Goal: Transaction & Acquisition: Purchase product/service

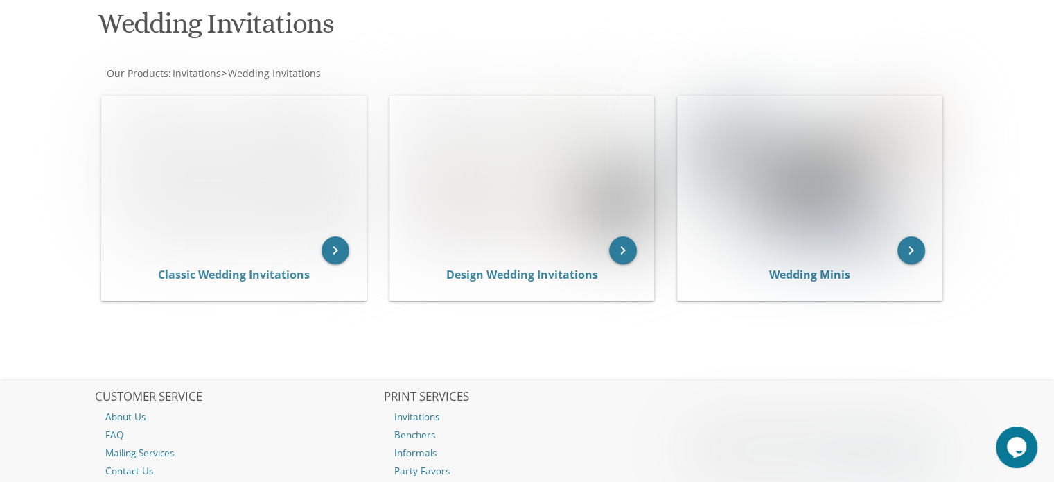
scroll to position [212, 0]
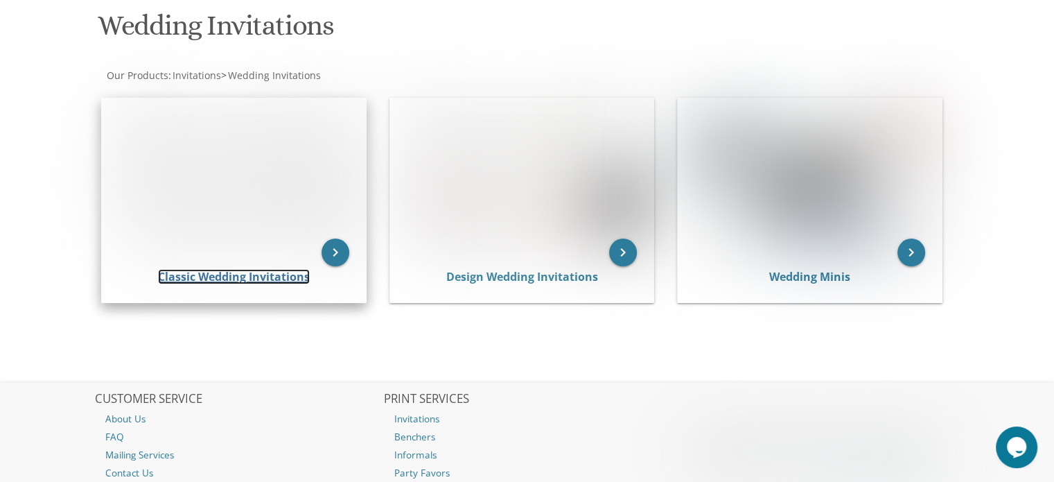
click at [277, 269] on link "Classic Wedding Invitations" at bounding box center [234, 276] width 152 height 15
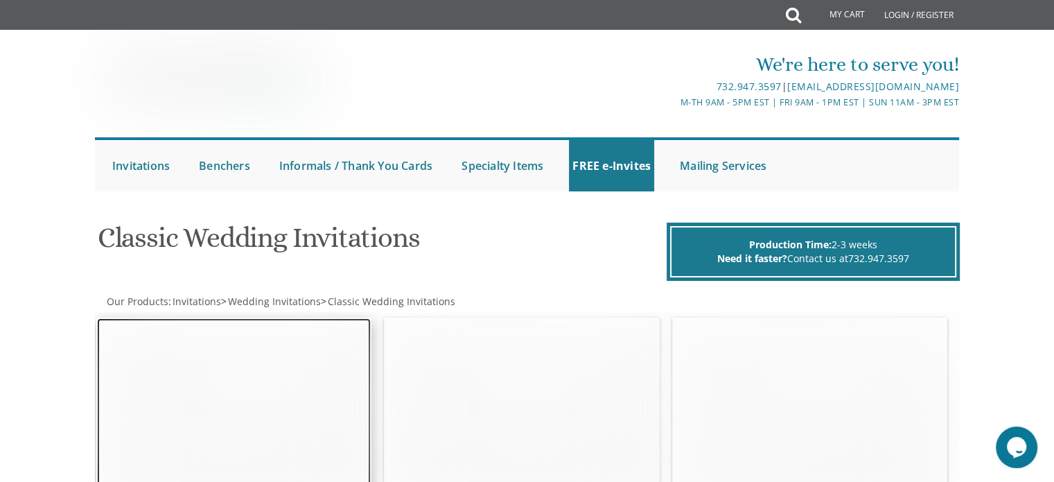
click at [264, 385] on img at bounding box center [234, 408] width 274 height 180
click at [213, 376] on img at bounding box center [234, 408] width 274 height 180
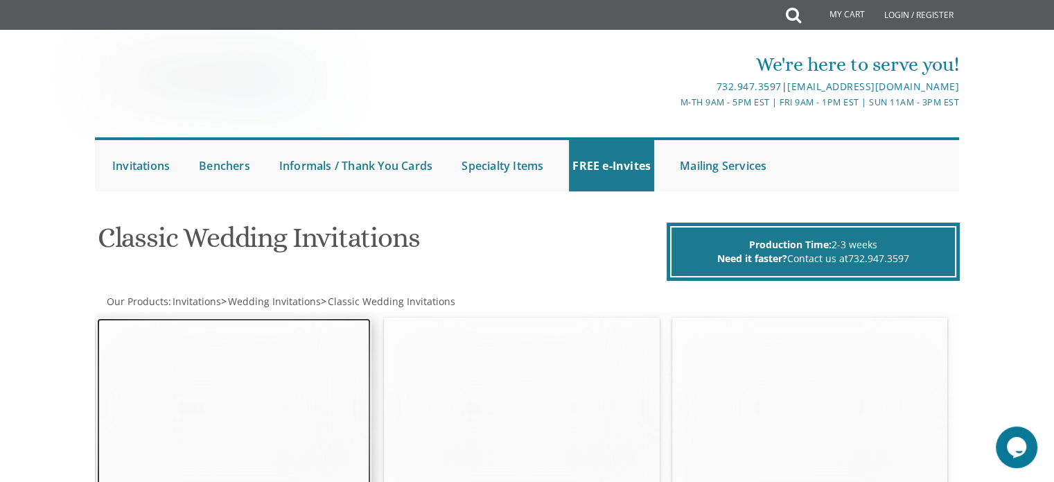
click at [213, 376] on img at bounding box center [234, 408] width 274 height 180
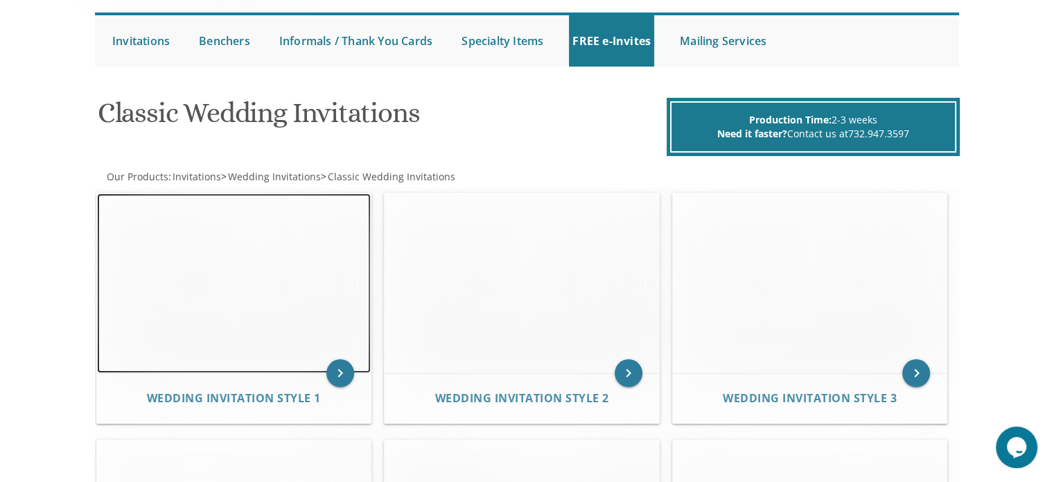
scroll to position [130, 0]
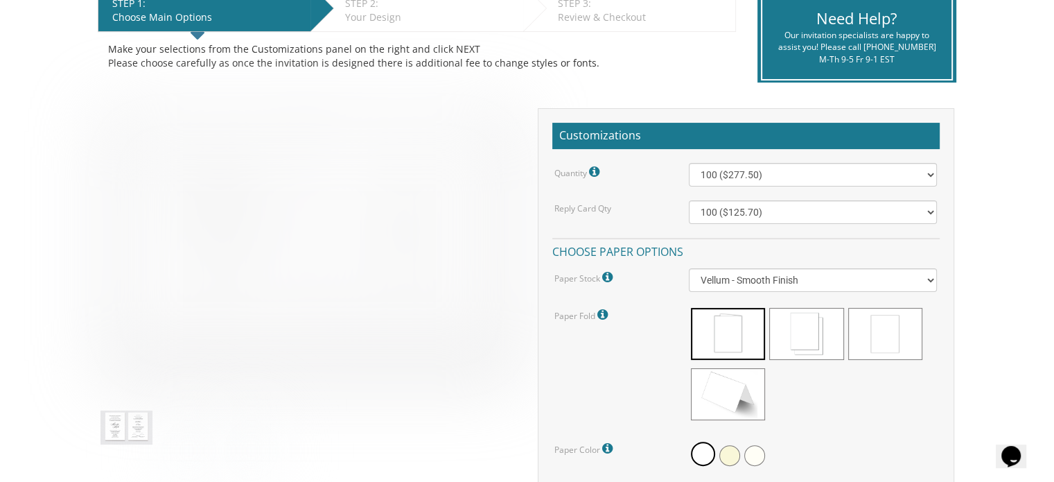
scroll to position [333, 0]
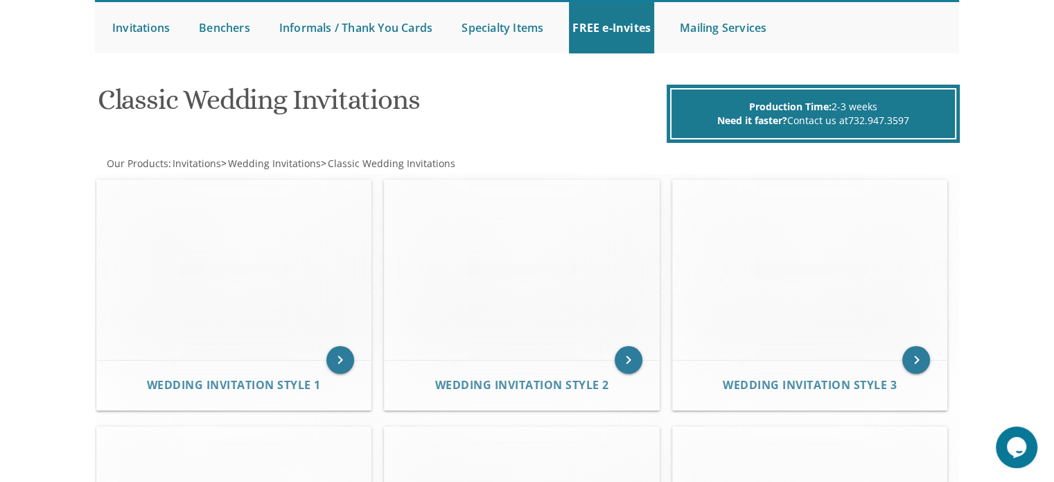
scroll to position [184, 0]
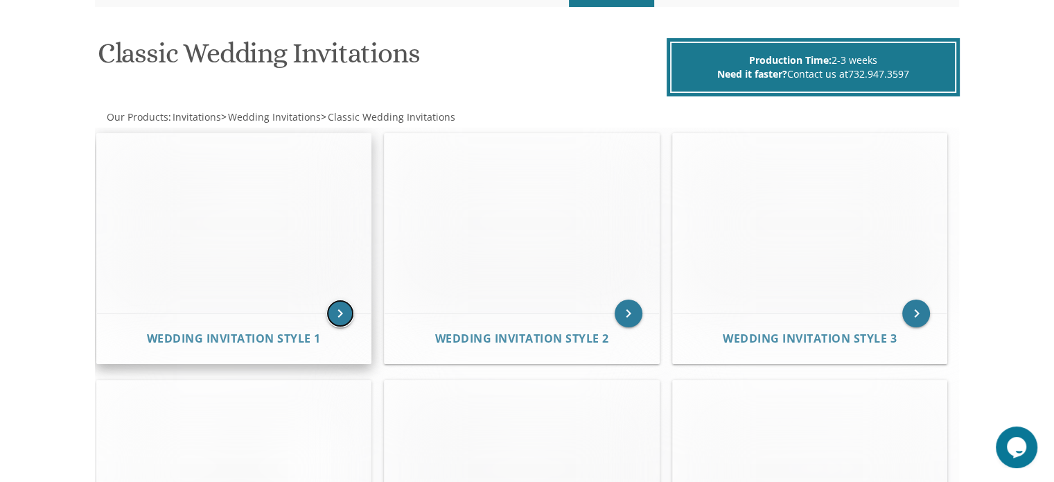
click at [333, 308] on icon "keyboard_arrow_right" at bounding box center [340, 313] width 28 height 28
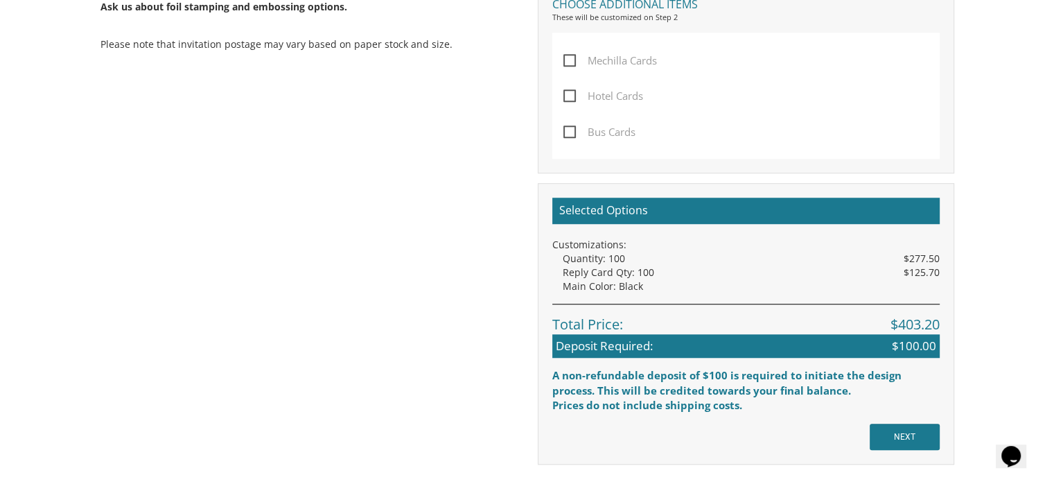
scroll to position [1052, 0]
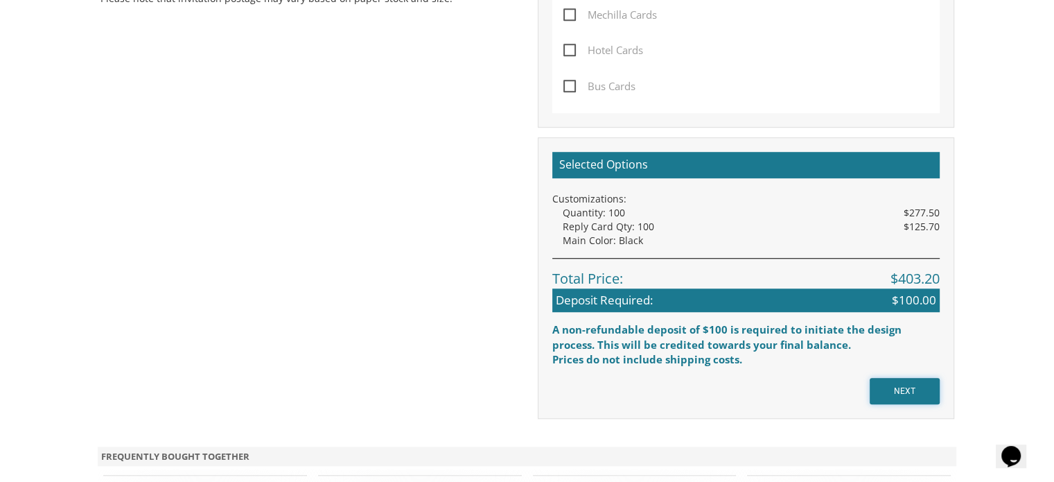
click at [900, 378] on input "NEXT" at bounding box center [905, 391] width 70 height 26
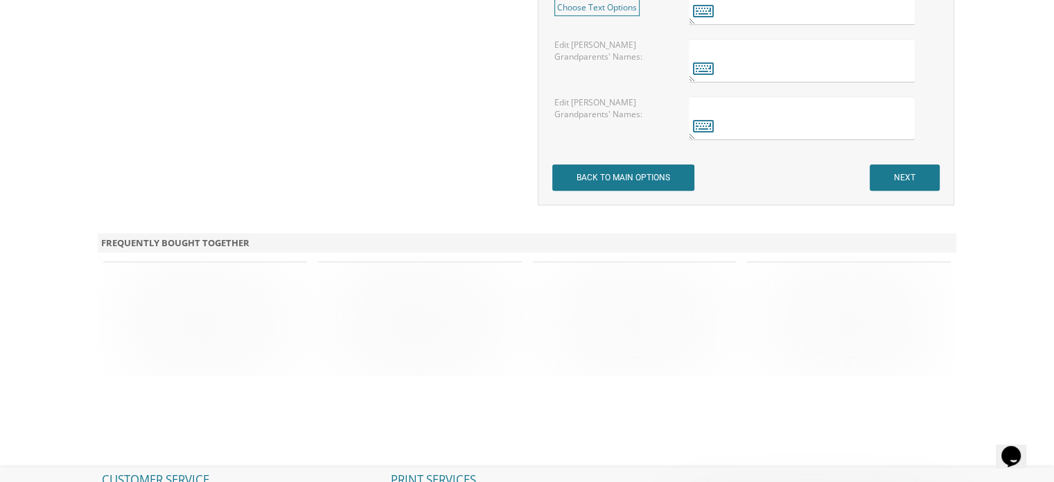
scroll to position [1287, 0]
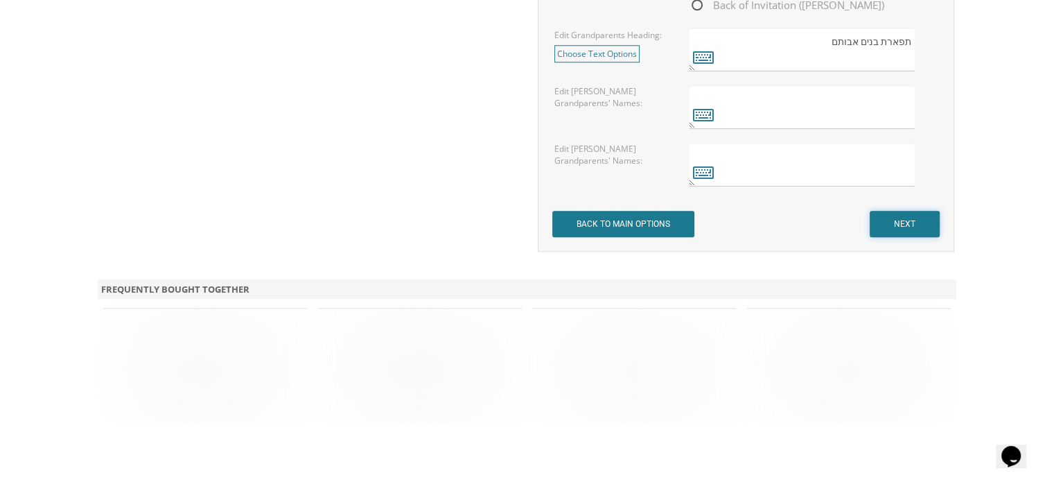
click at [889, 221] on input "NEXT" at bounding box center [905, 224] width 70 height 26
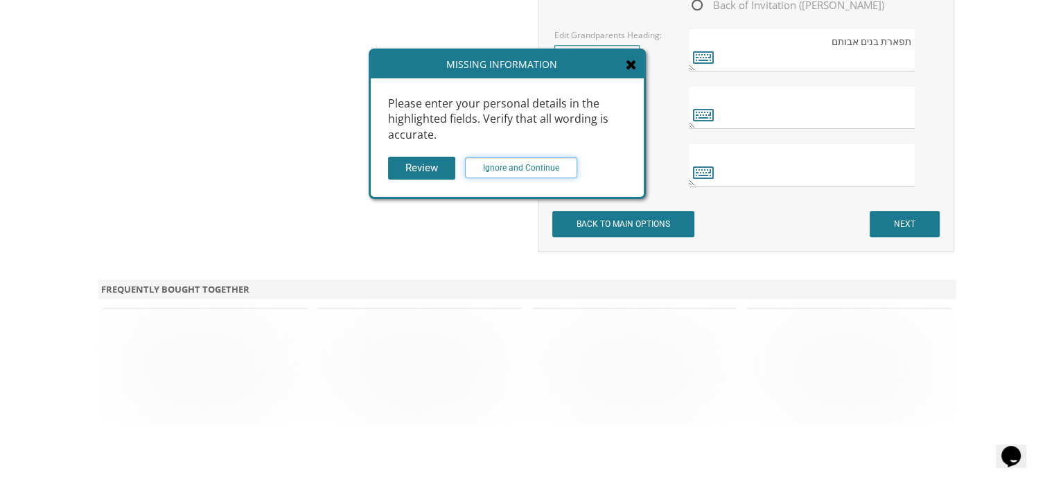
click at [543, 163] on input "Ignore and Continue" at bounding box center [521, 167] width 112 height 21
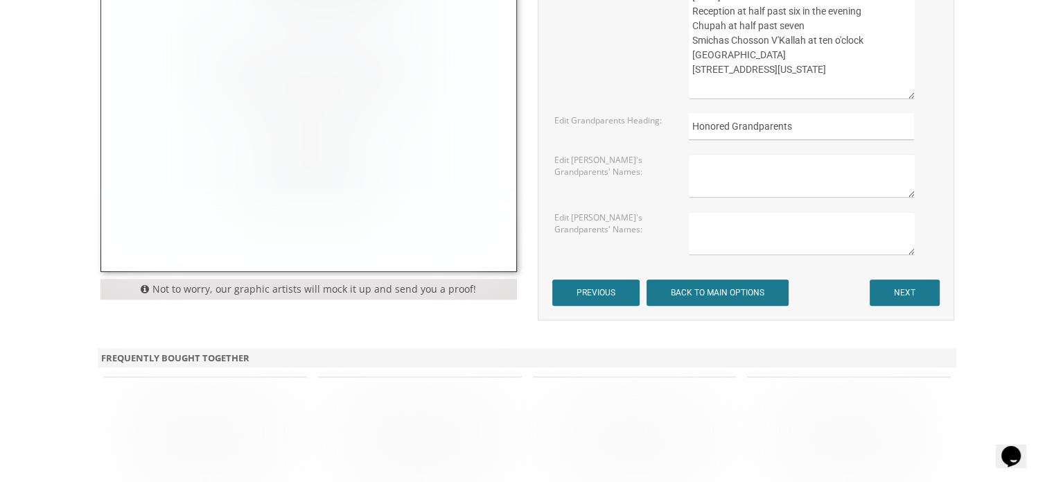
scroll to position [905, 0]
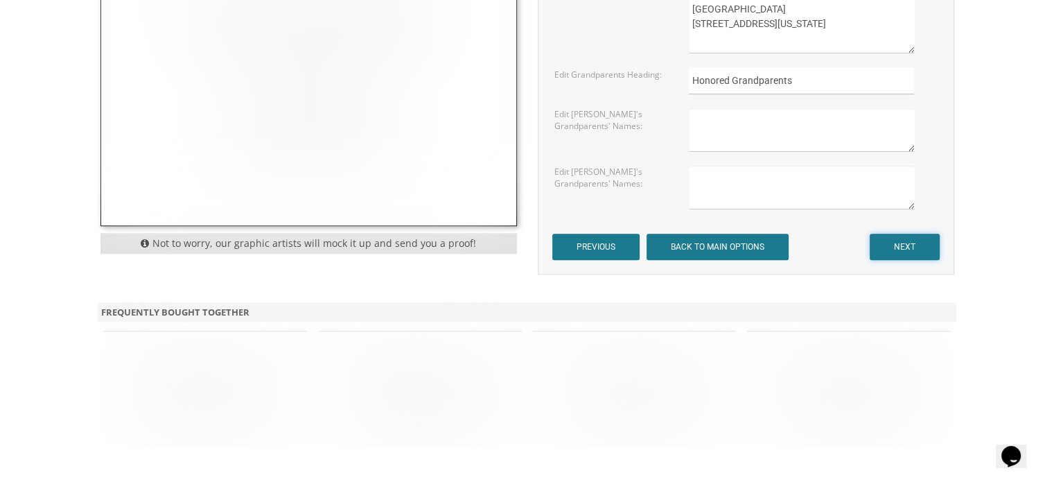
click at [882, 239] on input "NEXT" at bounding box center [905, 247] width 70 height 26
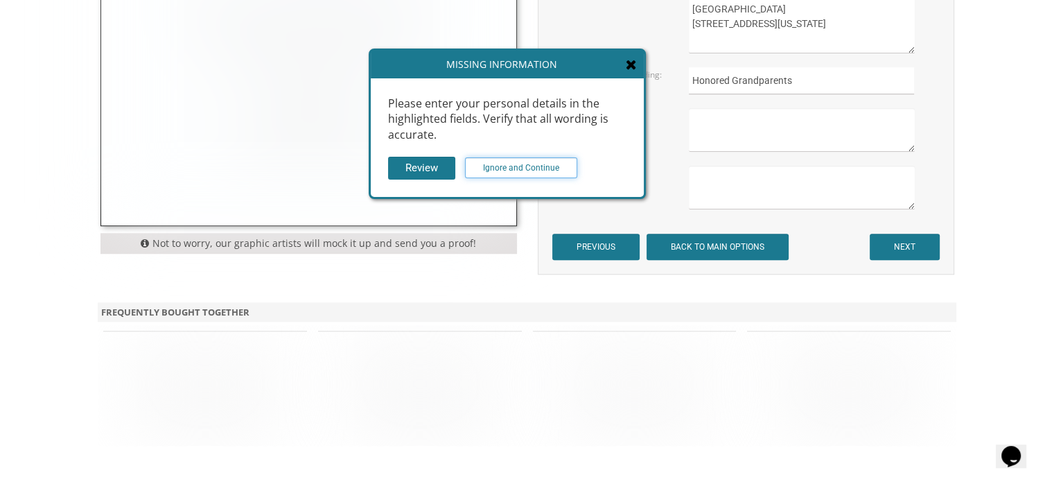
click at [548, 165] on input "Ignore and Continue" at bounding box center [521, 167] width 112 height 21
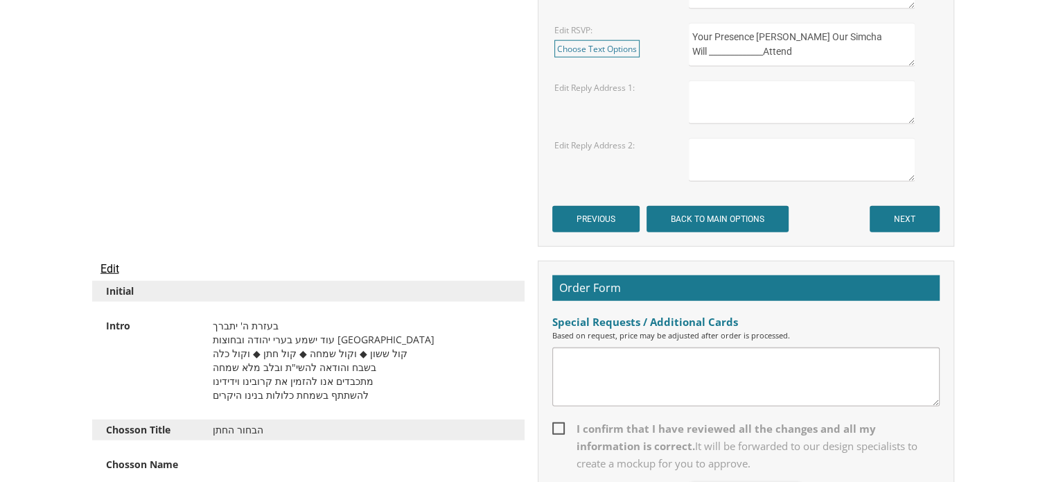
scroll to position [3660, 0]
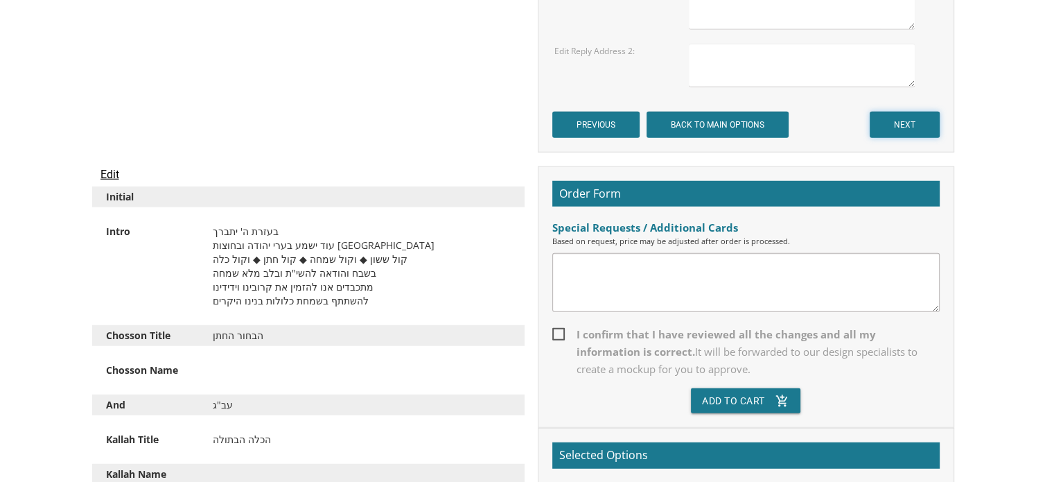
click at [914, 123] on input "NEXT" at bounding box center [905, 125] width 70 height 26
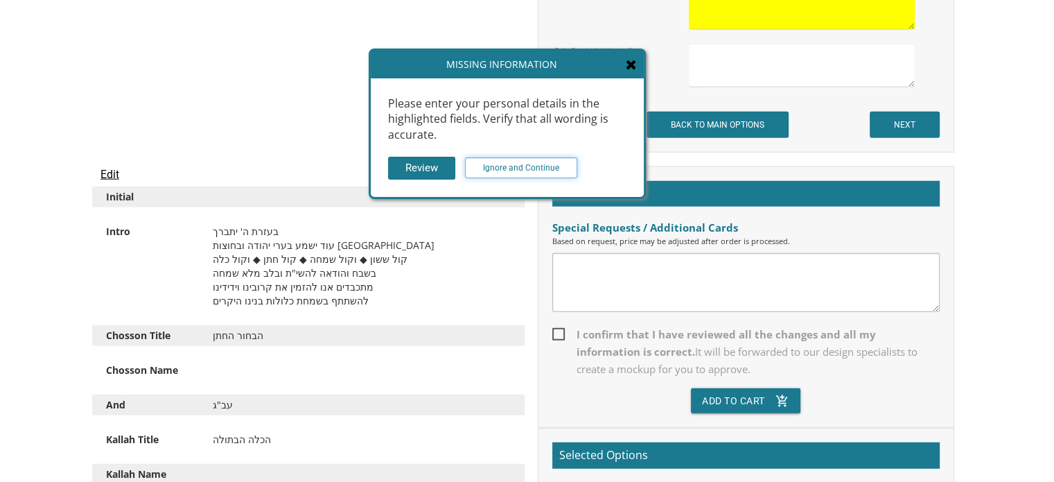
click at [535, 174] on input "Ignore and Continue" at bounding box center [521, 167] width 112 height 21
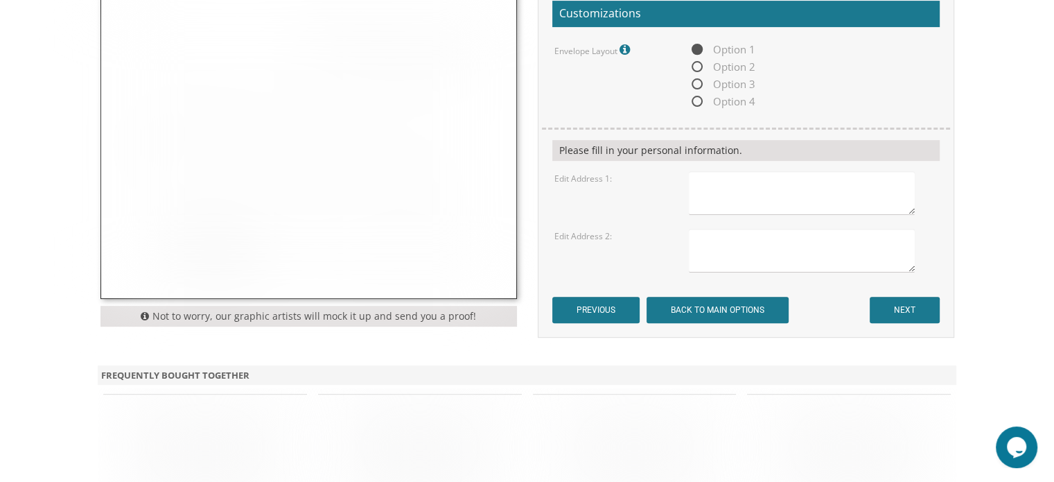
scroll to position [596, 0]
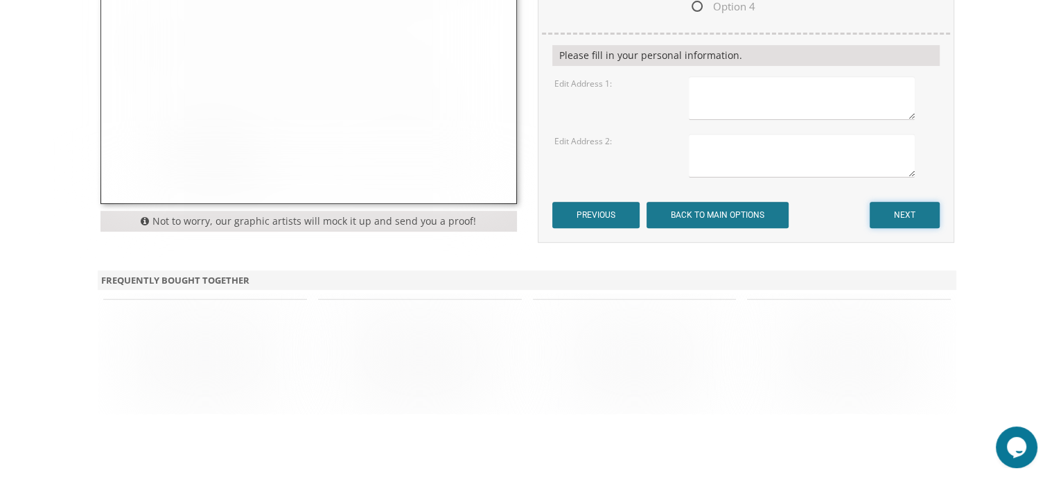
click at [893, 216] on input "NEXT" at bounding box center [905, 215] width 70 height 26
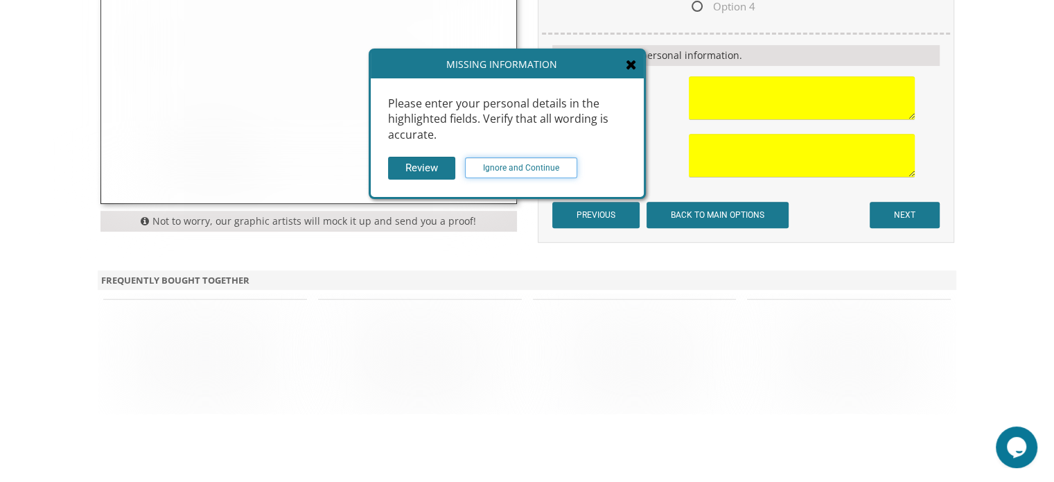
click at [552, 171] on input "Ignore and Continue" at bounding box center [521, 167] width 112 height 21
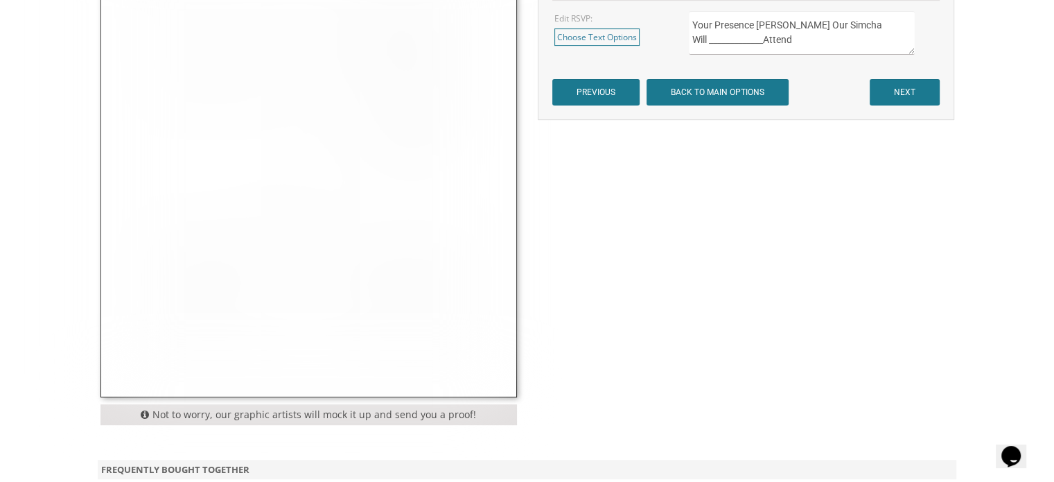
scroll to position [514, 0]
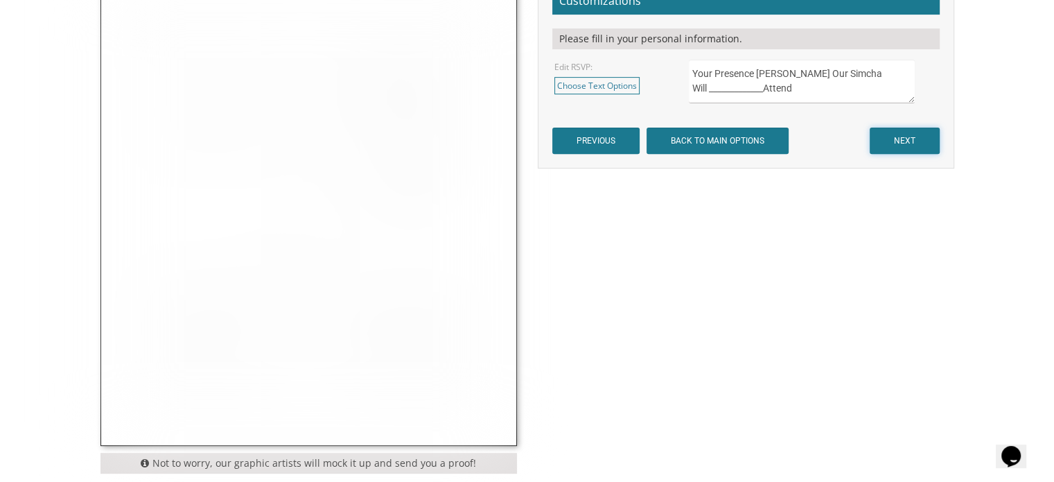
click at [912, 135] on input "NEXT" at bounding box center [905, 141] width 70 height 26
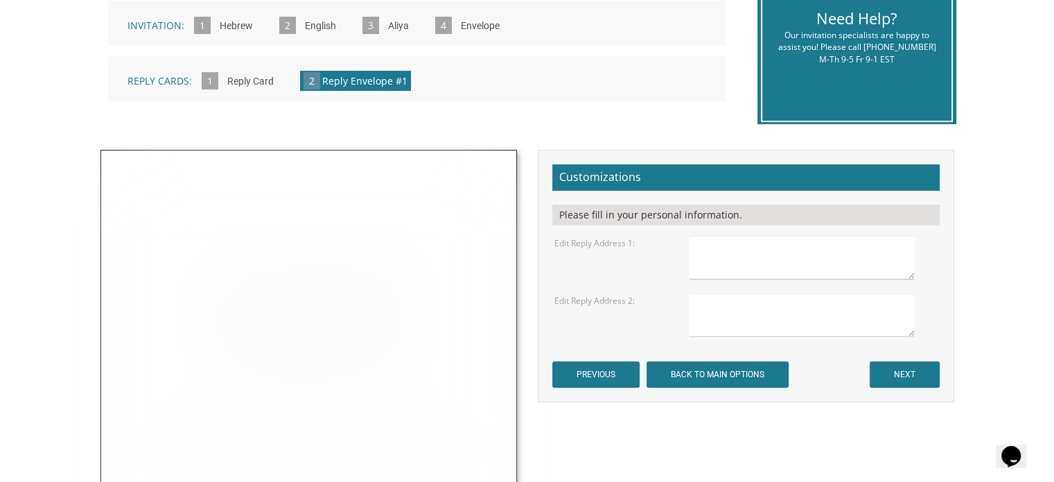
scroll to position [394, 0]
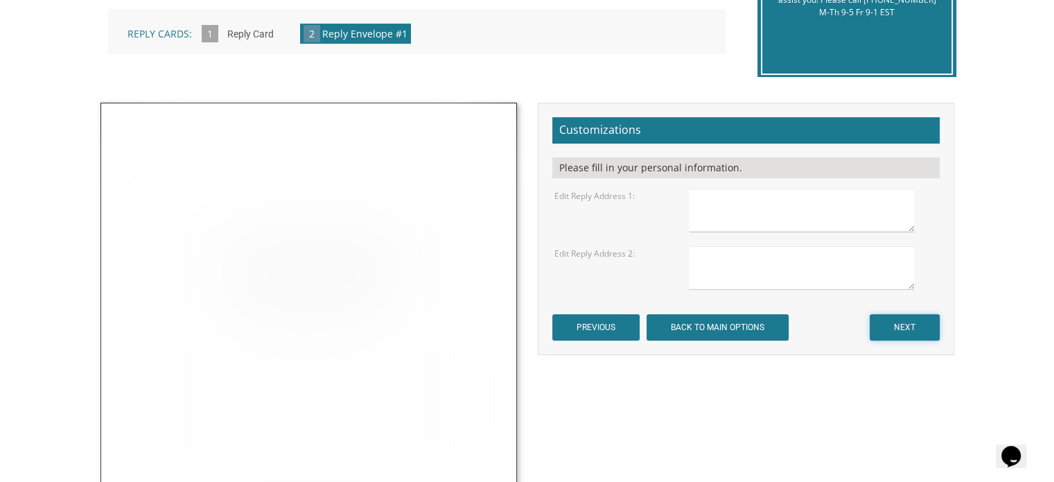
click at [882, 333] on input "NEXT" at bounding box center [905, 327] width 70 height 26
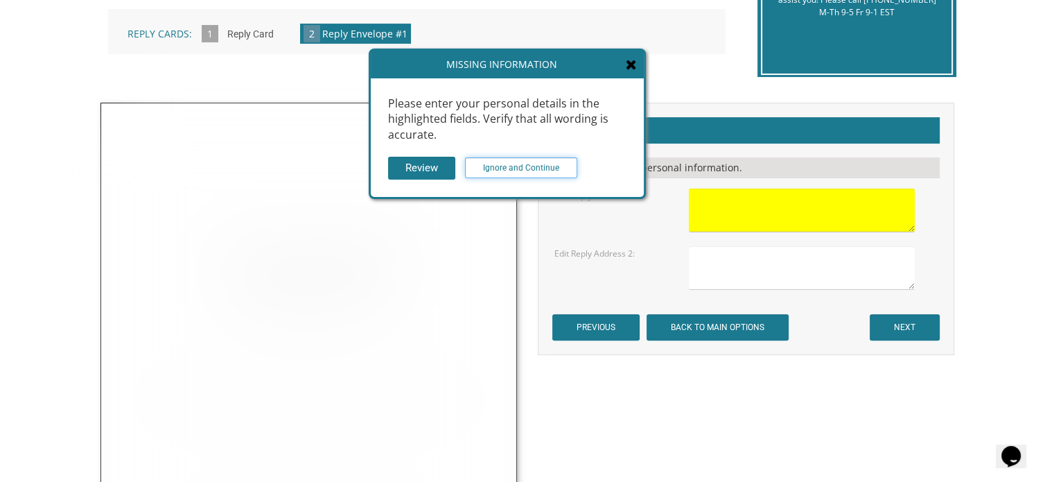
click at [554, 163] on input "Ignore and Continue" at bounding box center [521, 167] width 112 height 21
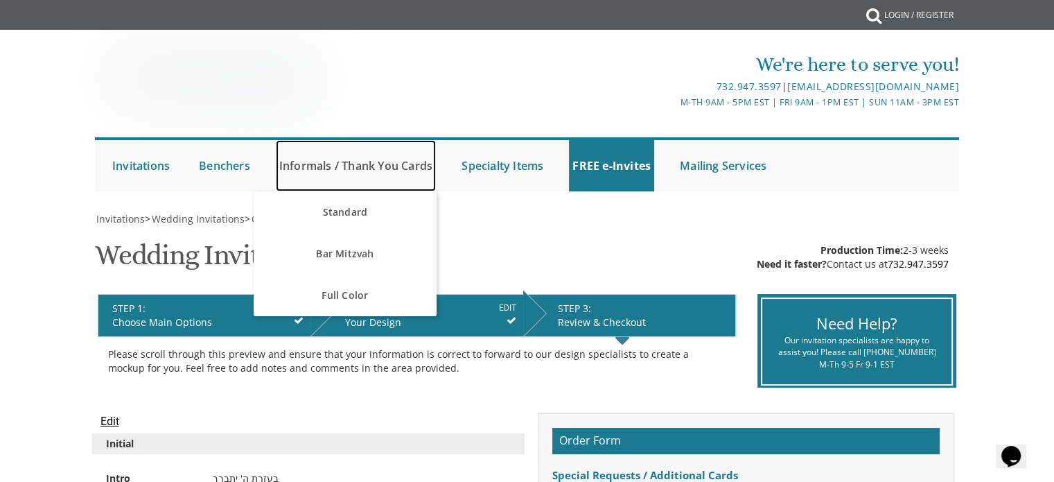
click at [376, 163] on link "Informals / Thank You Cards" at bounding box center [356, 165] width 160 height 51
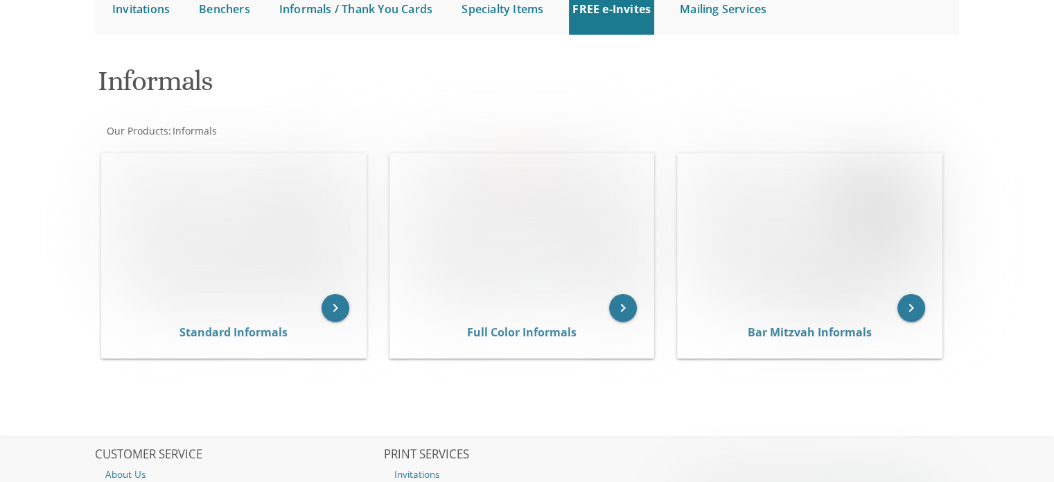
scroll to position [277, 0]
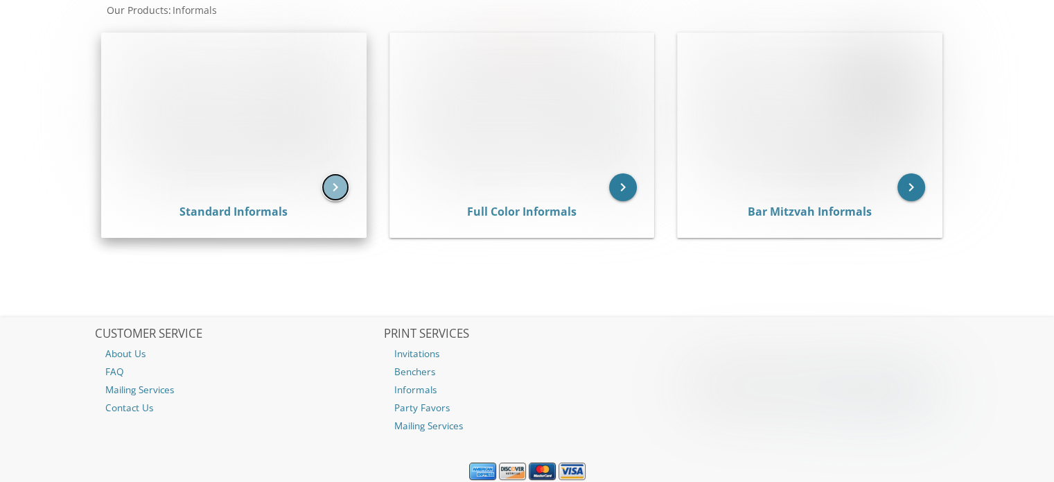
click at [338, 179] on icon "keyboard_arrow_right" at bounding box center [336, 187] width 28 height 28
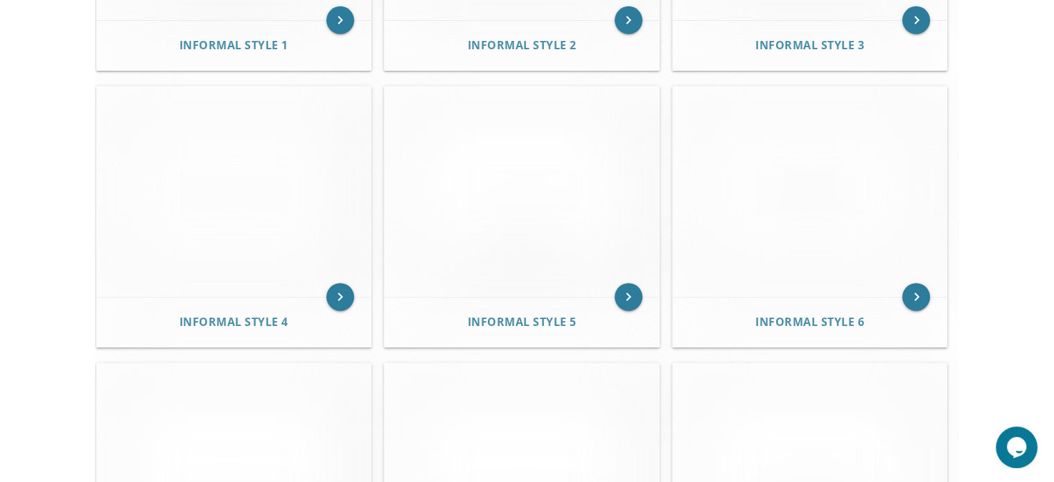
scroll to position [535, 0]
